Goal: Information Seeking & Learning: Learn about a topic

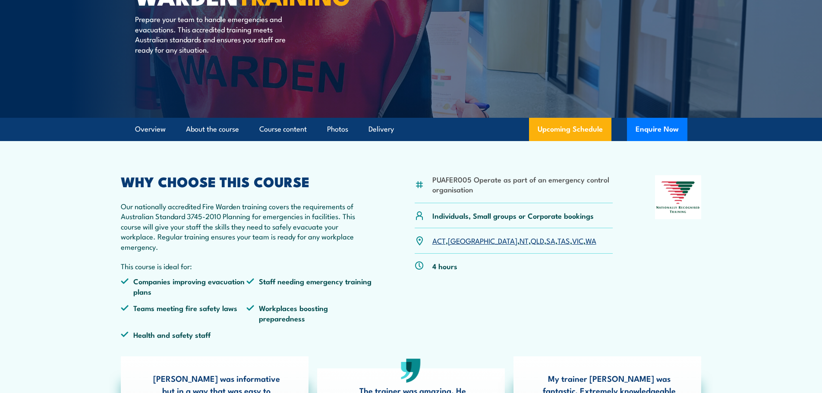
scroll to position [173, 0]
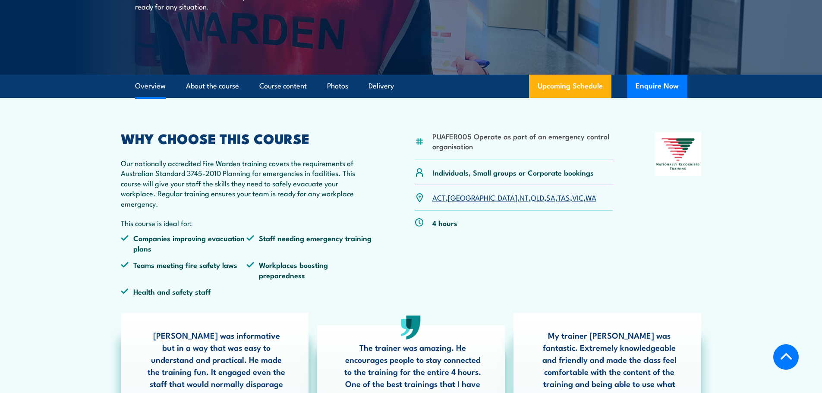
click at [460, 199] on link "[GEOGRAPHIC_DATA]" at bounding box center [482, 197] width 69 height 10
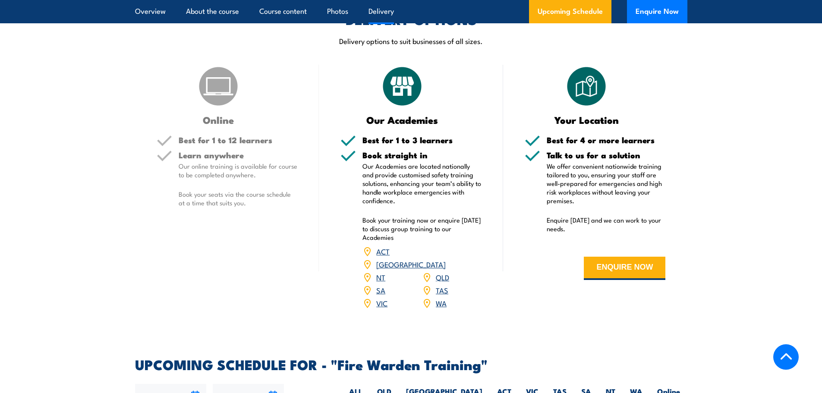
scroll to position [1216, 0]
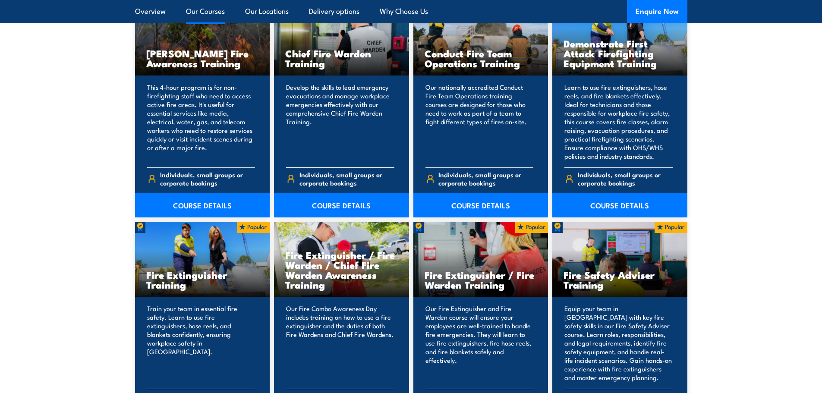
scroll to position [604, 0]
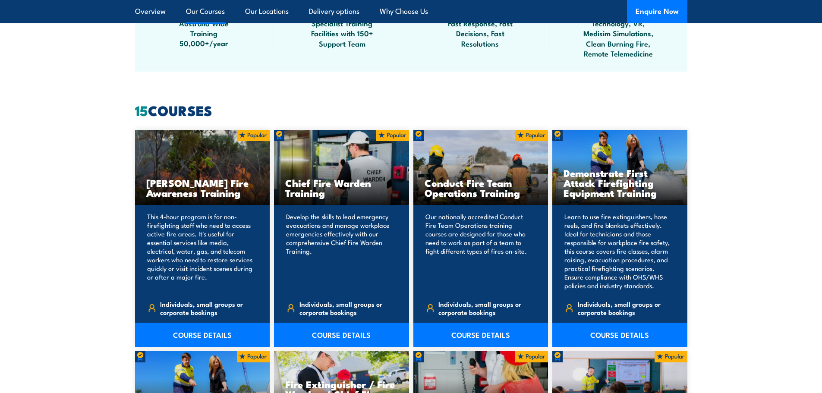
drag, startPoint x: 50, startPoint y: 215, endPoint x: 53, endPoint y: 217, distance: 4.4
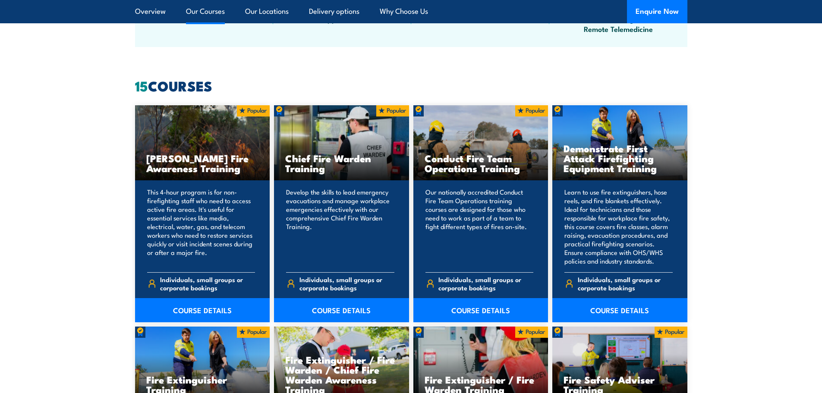
scroll to position [634, 0]
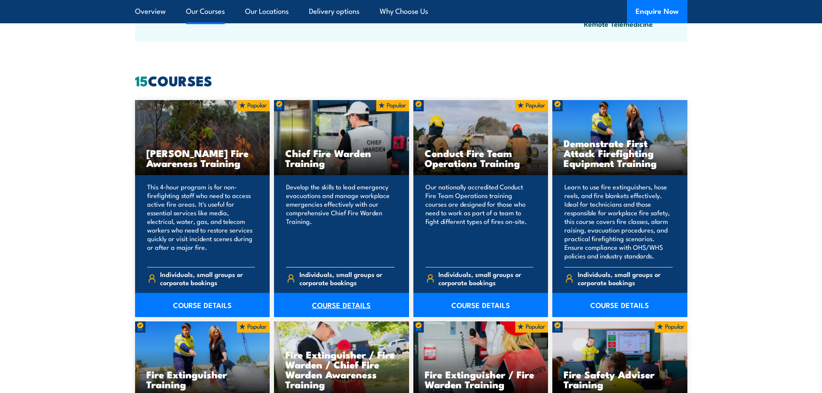
click at [336, 299] on link "COURSE DETAILS" at bounding box center [341, 305] width 135 height 24
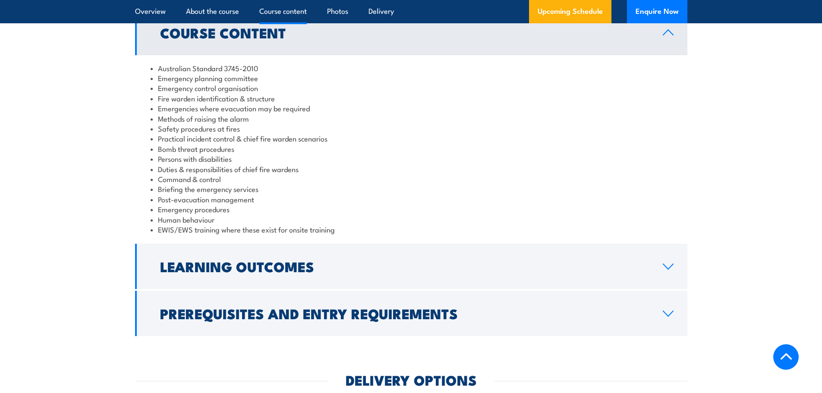
scroll to position [856, 0]
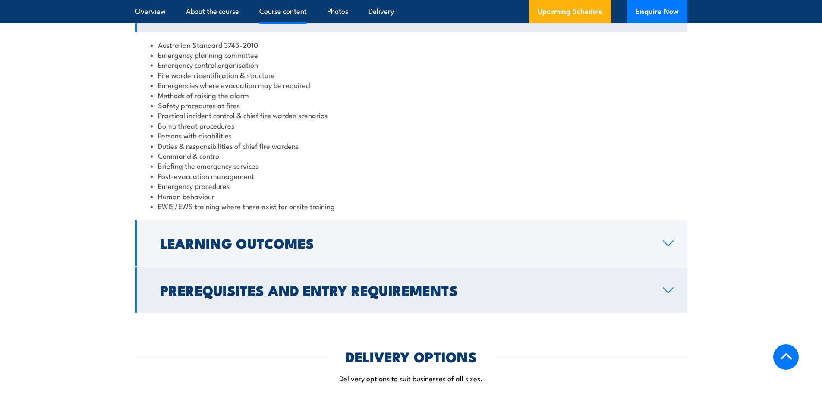
click at [300, 310] on link "Prerequisites and Entry Requirements" at bounding box center [411, 289] width 552 height 45
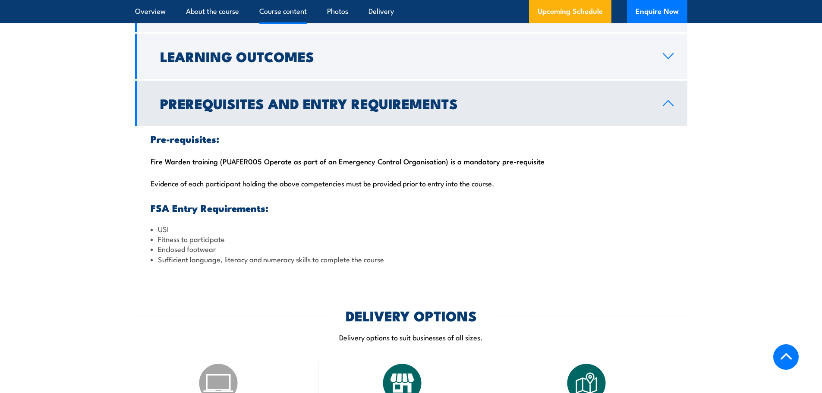
drag, startPoint x: 180, startPoint y: 161, endPoint x: 542, endPoint y: 158, distance: 362.3
click at [542, 158] on div "Pre-requisites: Fire Warden training (PUAFER005 Operate as part of an Emergency…" at bounding box center [411, 199] width 552 height 146
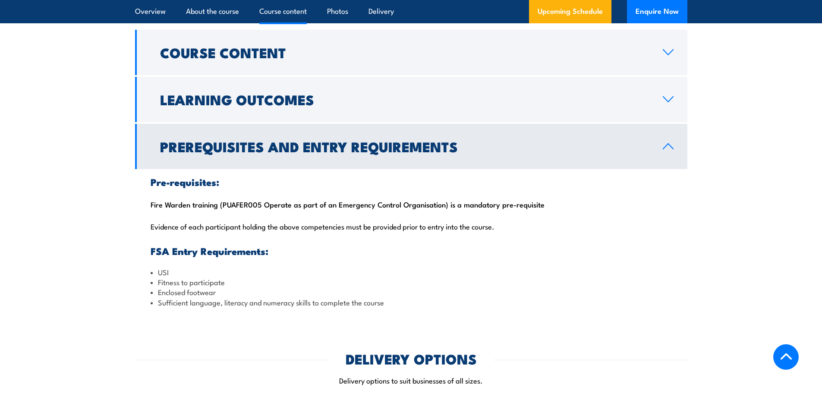
scroll to position [769, 0]
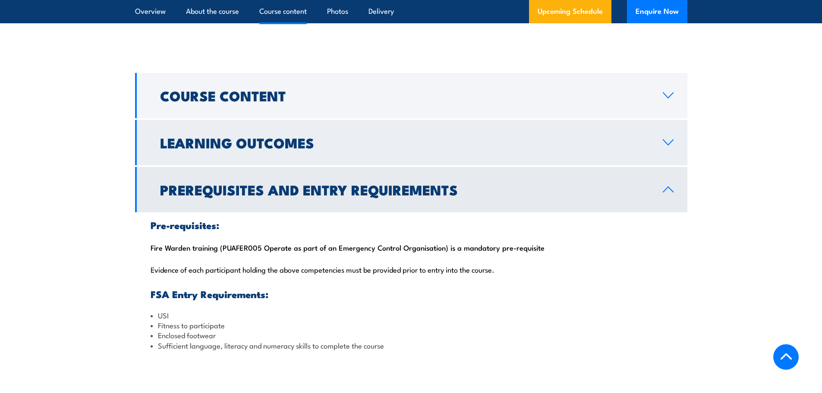
click at [356, 151] on link "Learning Outcomes" at bounding box center [411, 142] width 552 height 45
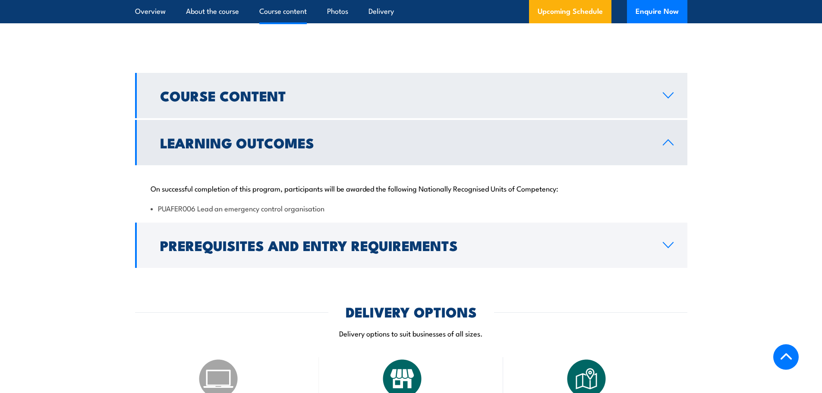
click at [354, 109] on link "Course Content" at bounding box center [411, 95] width 552 height 45
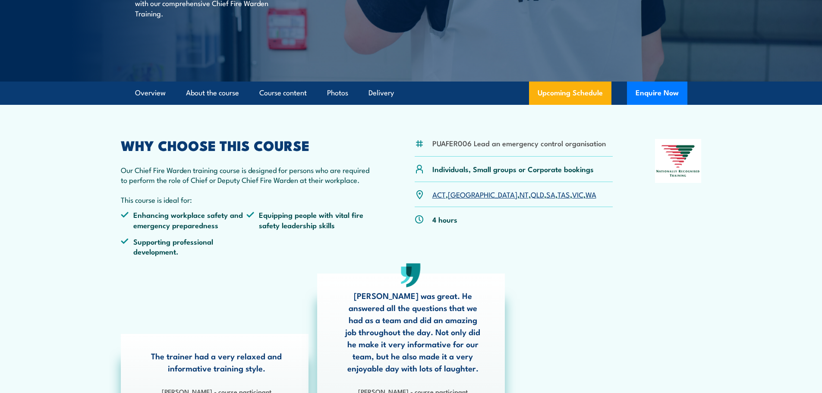
scroll to position [0, 0]
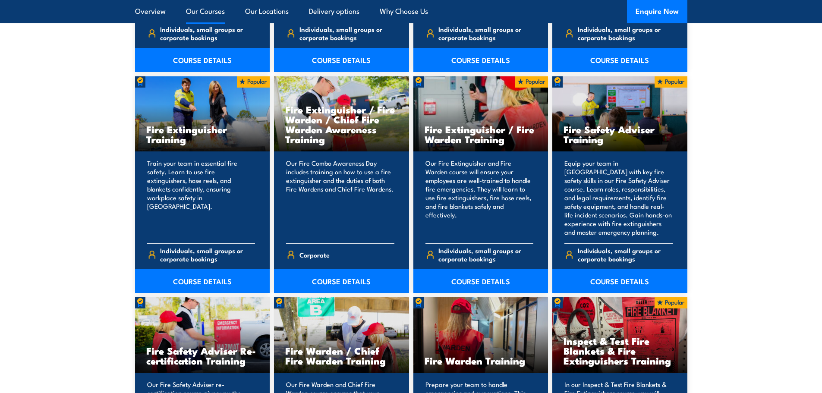
scroll to position [880, 0]
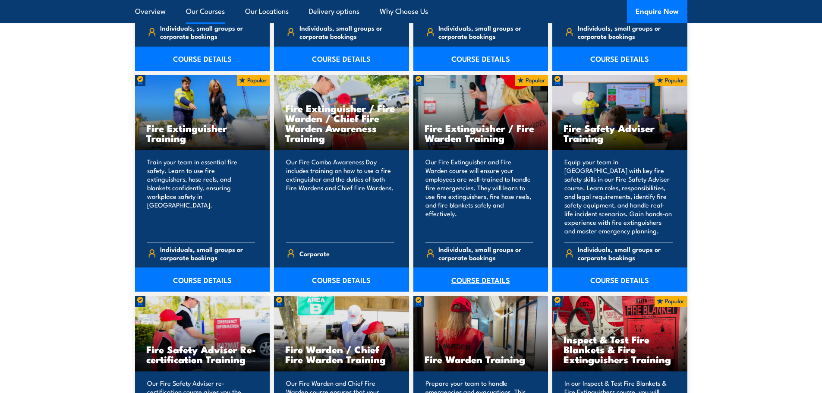
click at [475, 273] on link "COURSE DETAILS" at bounding box center [480, 279] width 135 height 24
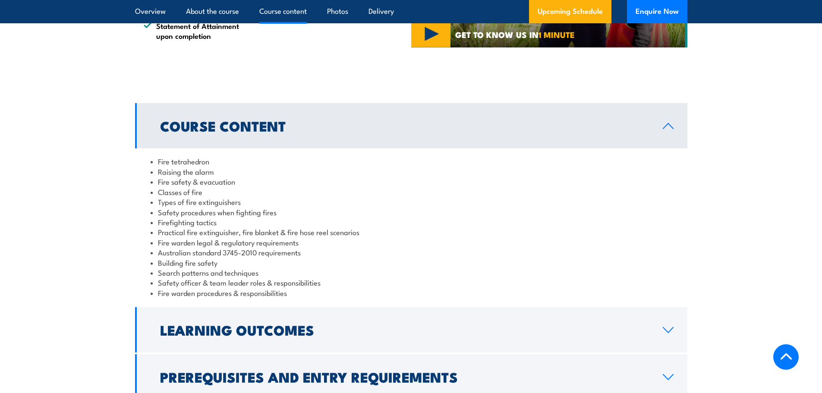
scroll to position [776, 0]
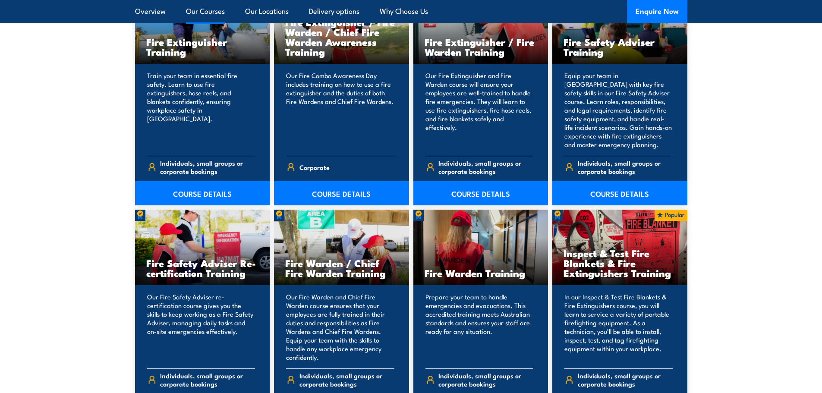
scroll to position [1052, 0]
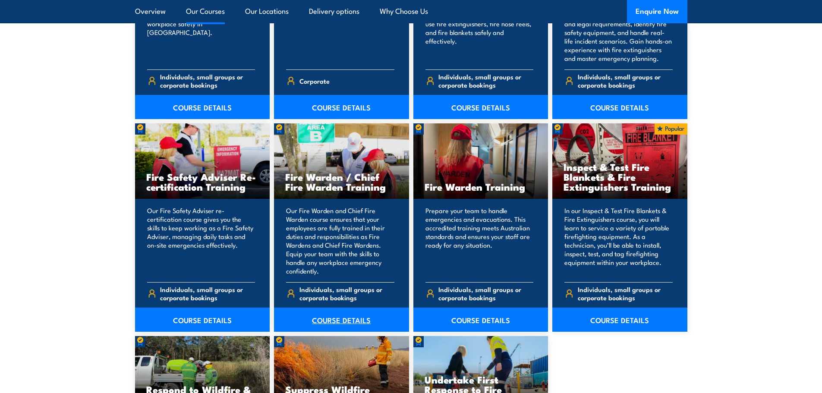
click at [330, 320] on link "COURSE DETAILS" at bounding box center [341, 320] width 135 height 24
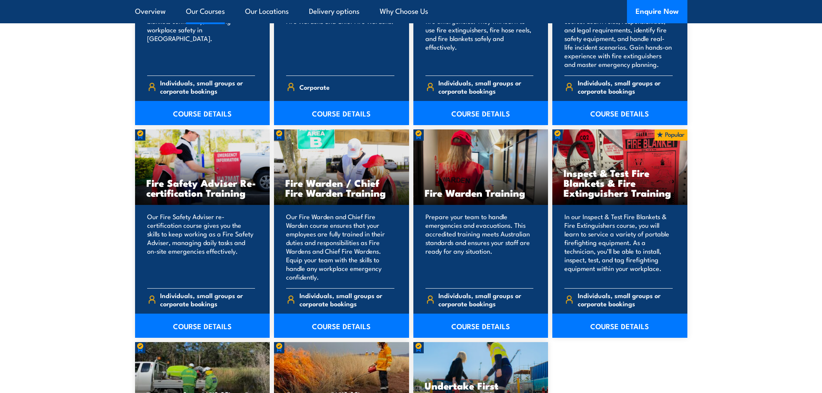
scroll to position [1089, 0]
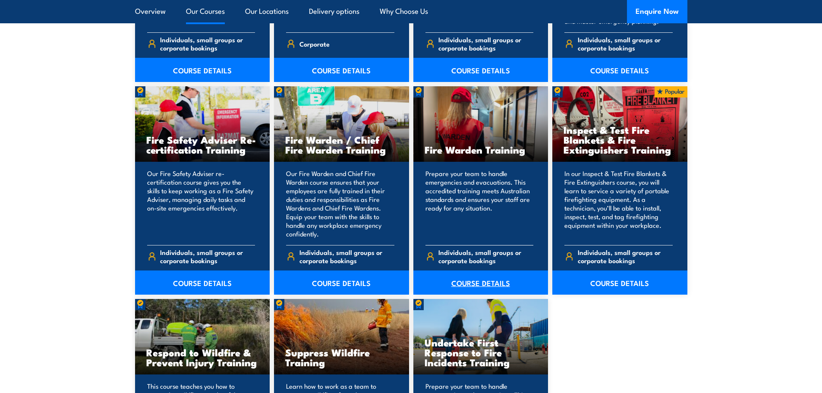
click at [480, 281] on link "COURSE DETAILS" at bounding box center [480, 282] width 135 height 24
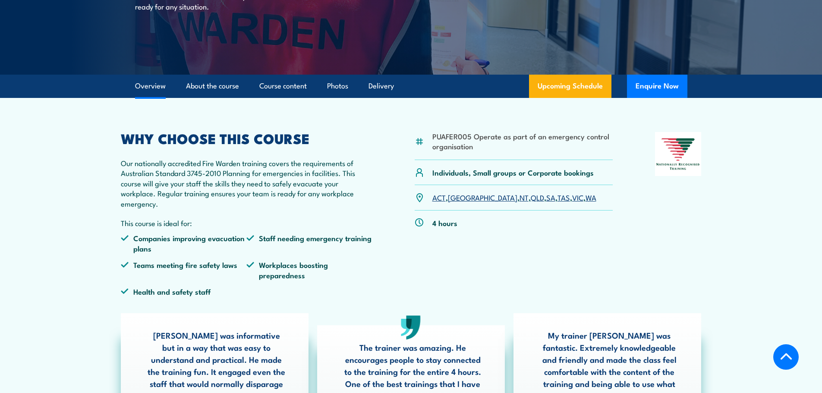
scroll to position [216, 0]
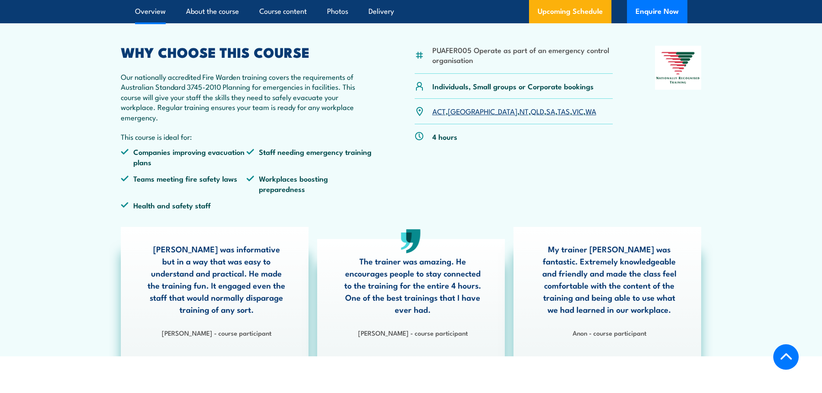
drag, startPoint x: 333, startPoint y: 180, endPoint x: 335, endPoint y: 204, distance: 23.8
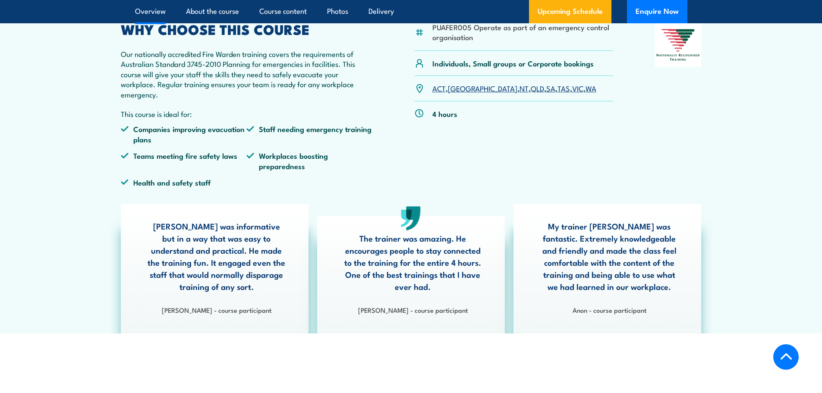
scroll to position [290, 0]
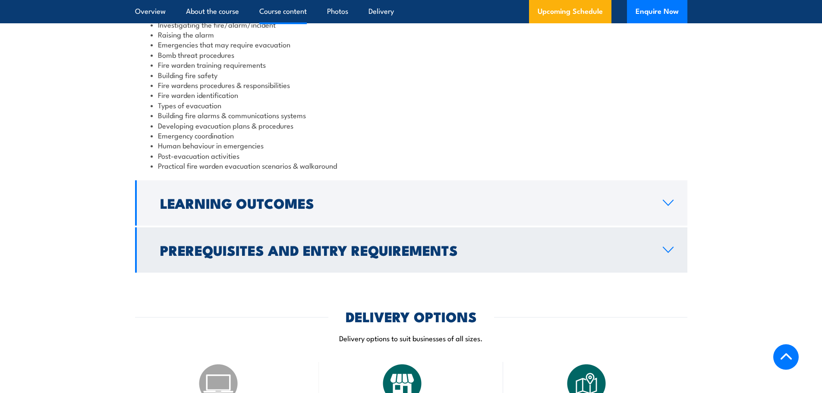
click at [330, 249] on h2 "Prerequisites and Entry Requirements" at bounding box center [404, 250] width 489 height 12
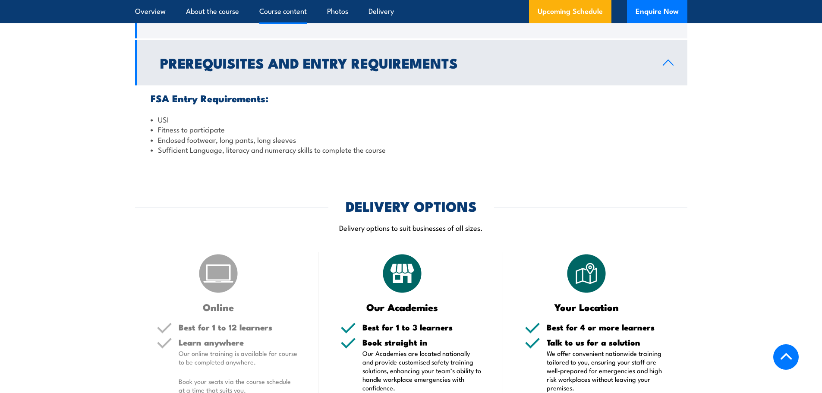
scroll to position [954, 0]
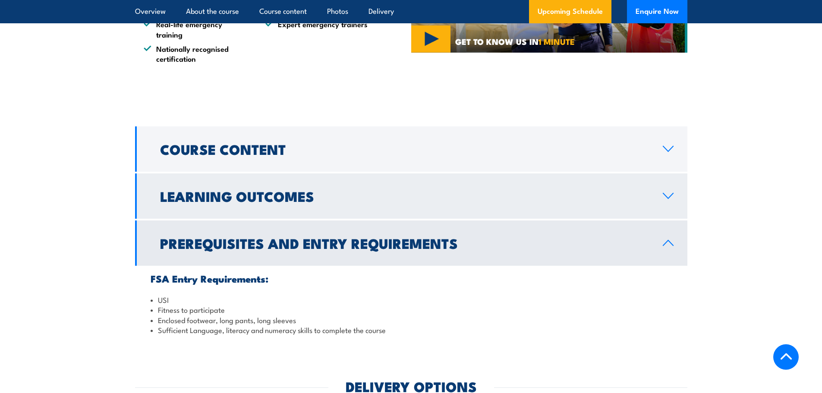
click at [320, 194] on h2 "Learning Outcomes" at bounding box center [404, 196] width 489 height 12
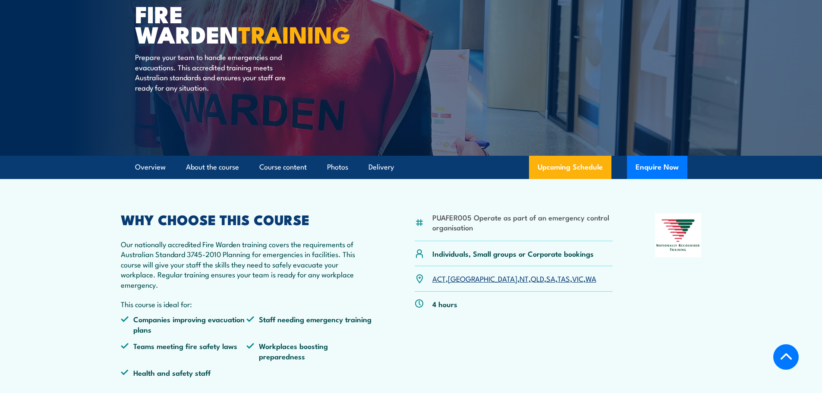
scroll to position [135, 0]
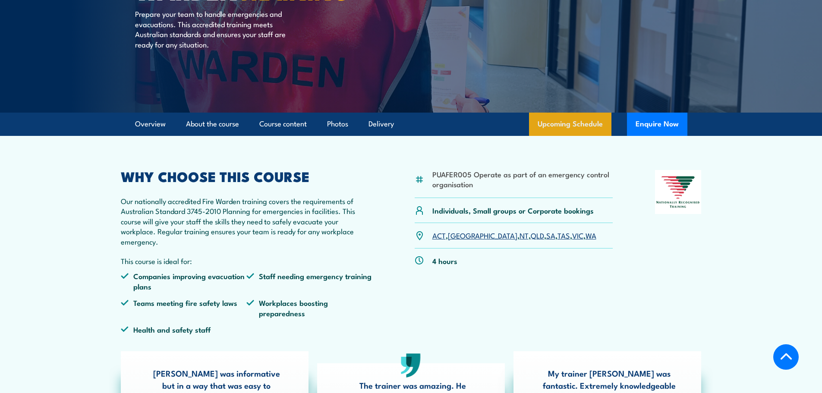
click at [556, 129] on link "Upcoming Schedule" at bounding box center [570, 124] width 82 height 23
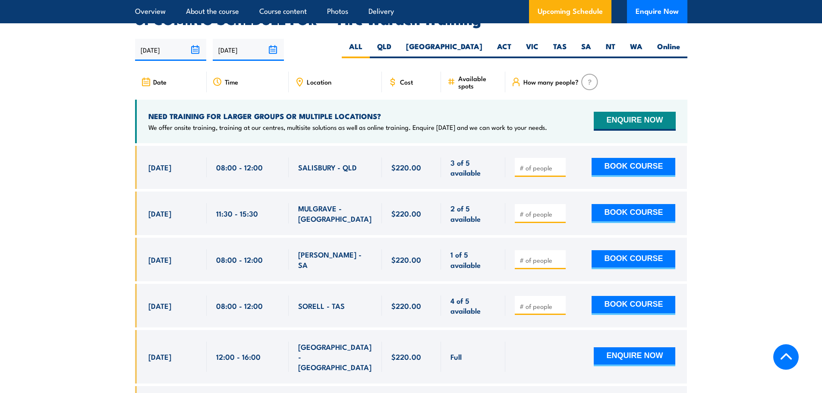
click at [310, 78] on span "Location" at bounding box center [319, 81] width 25 height 7
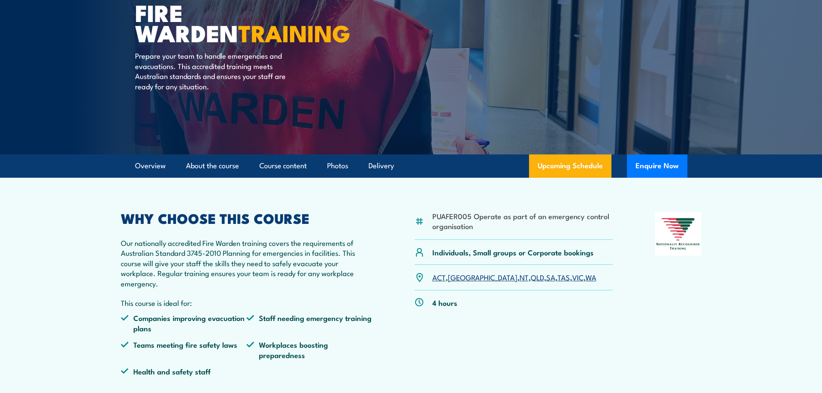
scroll to position [50, 0]
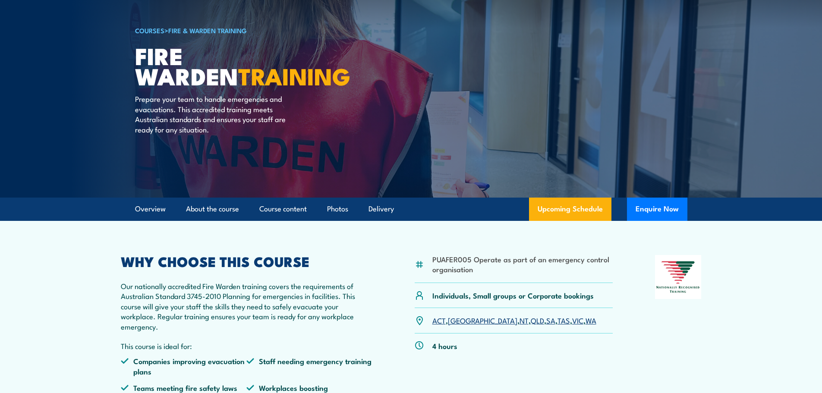
scroll to position [135, 0]
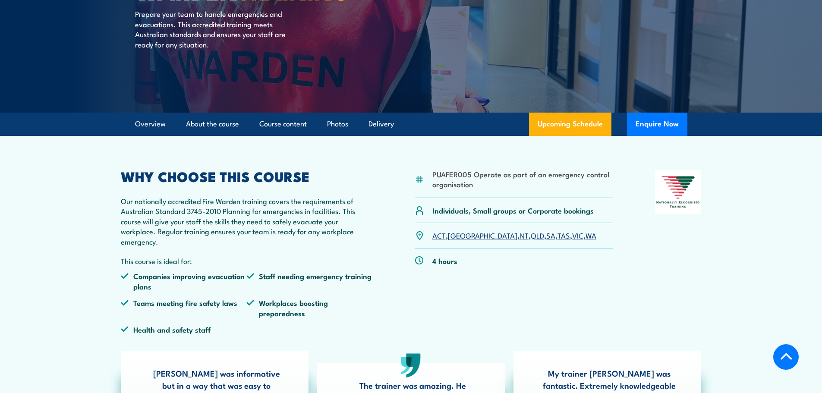
drag, startPoint x: 364, startPoint y: 144, endPoint x: 355, endPoint y: 144, distance: 9.1
